Goal: Check status: Check status

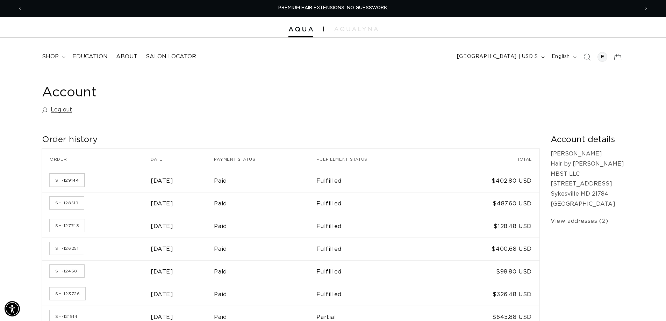
click at [78, 182] on link "SH-129144" at bounding box center [67, 180] width 35 height 13
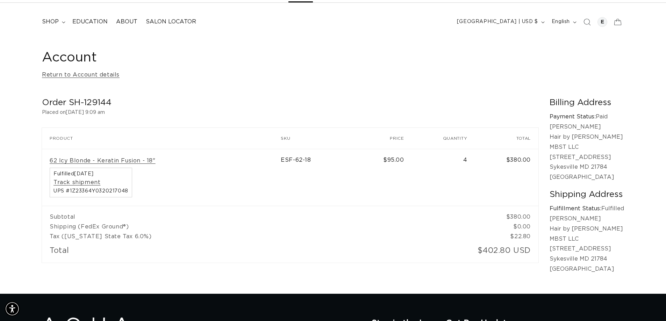
scroll to position [0, 1233]
click at [174, 54] on h1 "Account" at bounding box center [333, 57] width 582 height 17
